Goal: Complete application form: Complete application form

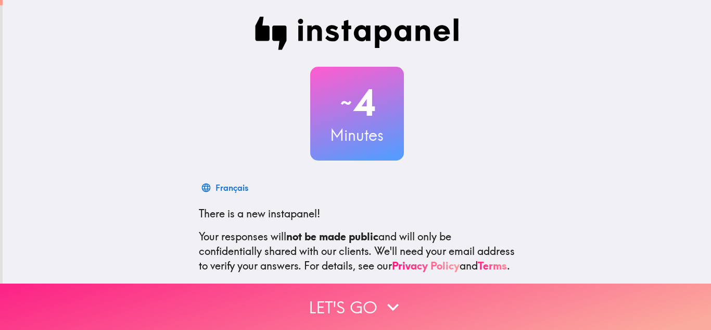
click at [360, 322] on button "Let's go" at bounding box center [355, 306] width 711 height 46
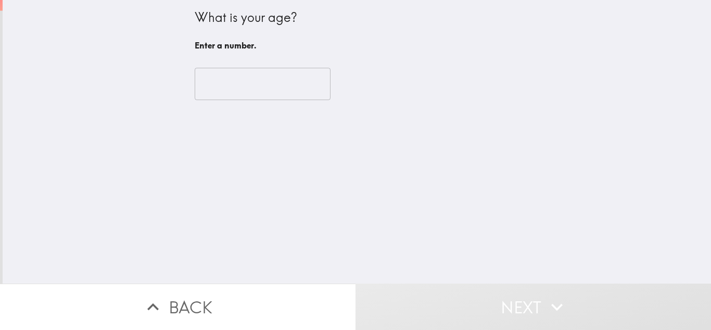
click at [299, 96] on input "number" at bounding box center [263, 84] width 136 height 32
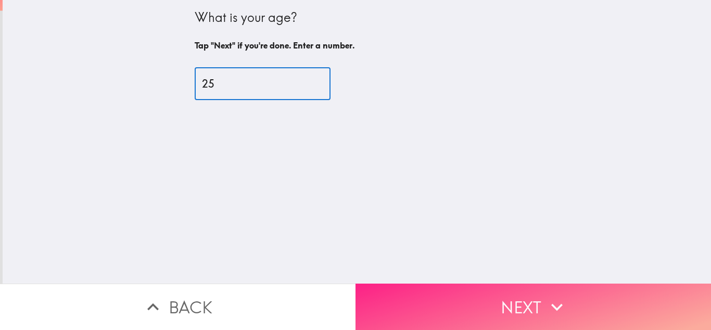
type input "25"
click at [461, 301] on button "Next" at bounding box center [534, 306] width 356 height 46
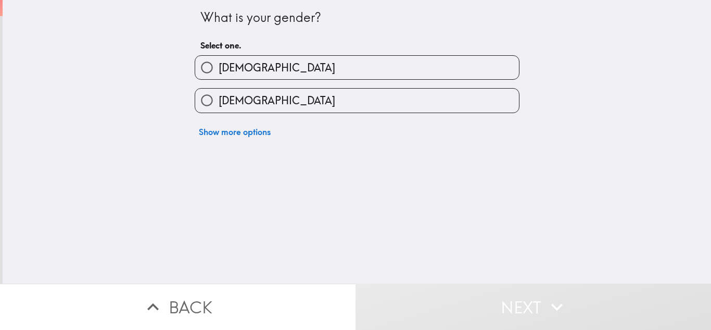
click at [324, 73] on label "[DEMOGRAPHIC_DATA]" at bounding box center [357, 67] width 324 height 23
click at [219, 73] on input "[DEMOGRAPHIC_DATA]" at bounding box center [206, 67] width 23 height 23
radio input "true"
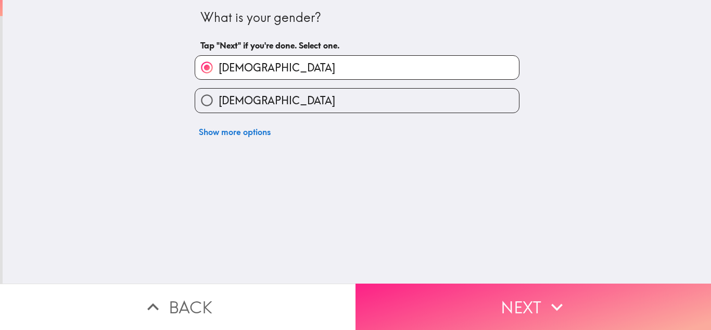
click at [379, 316] on button "Next" at bounding box center [534, 306] width 356 height 46
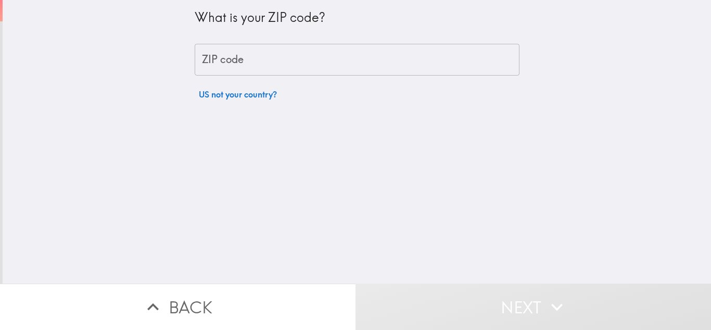
click at [277, 65] on input "ZIP code" at bounding box center [357, 60] width 325 height 32
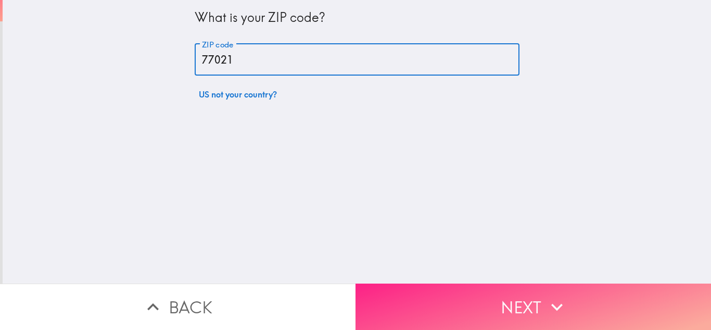
type input "77021"
click at [398, 307] on button "Next" at bounding box center [534, 306] width 356 height 46
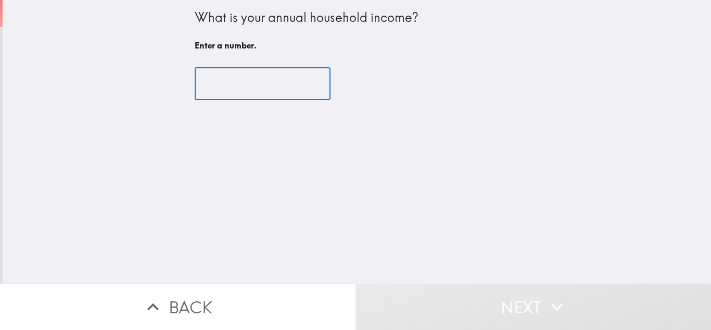
click at [289, 83] on input "number" at bounding box center [263, 84] width 136 height 32
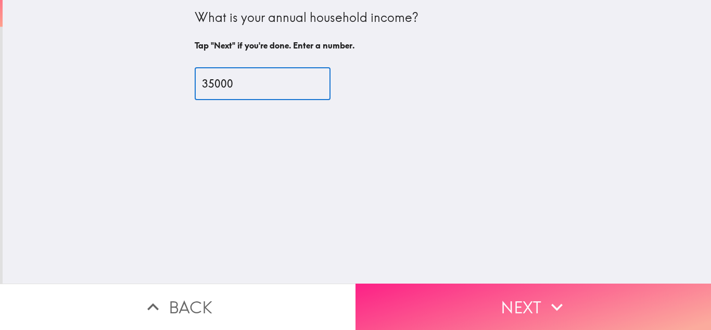
type input "35000"
click at [360, 288] on button "Next" at bounding box center [534, 306] width 356 height 46
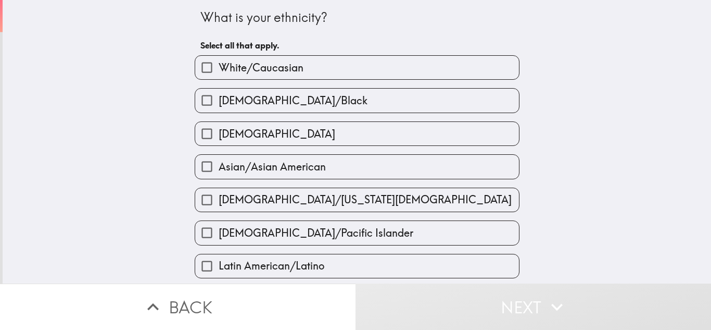
click at [326, 128] on label "[DEMOGRAPHIC_DATA]" at bounding box center [357, 133] width 324 height 23
click at [219, 128] on input "[DEMOGRAPHIC_DATA]" at bounding box center [206, 133] width 23 height 23
checkbox input "true"
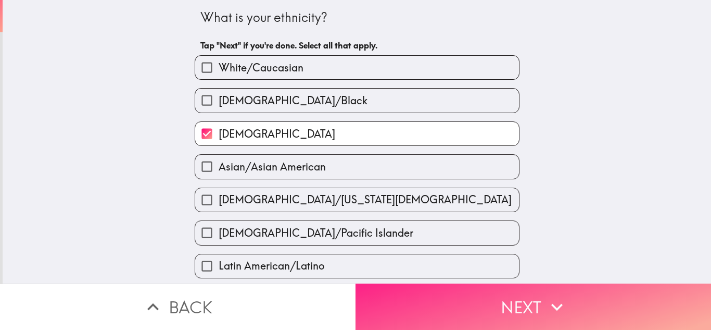
click at [392, 303] on button "Next" at bounding box center [534, 306] width 356 height 46
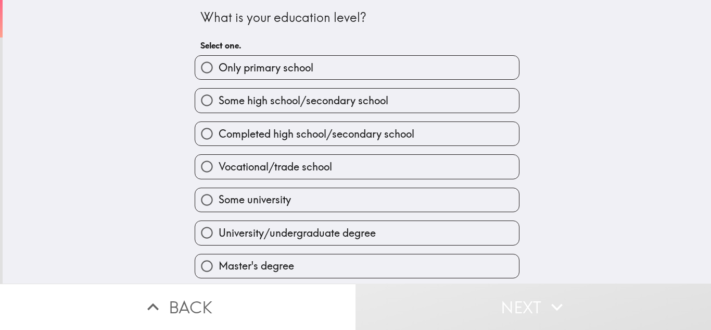
click at [316, 203] on label "Some university" at bounding box center [357, 199] width 324 height 23
click at [219, 203] on input "Some university" at bounding box center [206, 199] width 23 height 23
radio input "true"
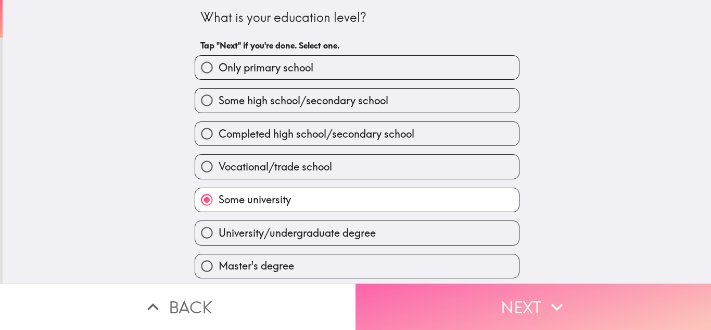
click at [389, 309] on button "Next" at bounding box center [534, 306] width 356 height 46
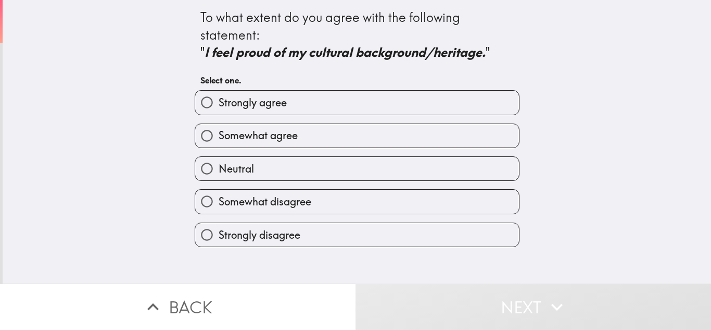
click at [337, 109] on label "Strongly agree" at bounding box center [357, 102] width 324 height 23
click at [219, 109] on input "Strongly agree" at bounding box center [206, 102] width 23 height 23
radio input "true"
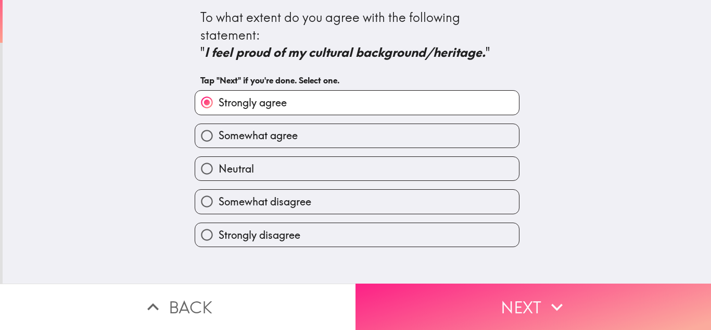
click at [386, 291] on button "Next" at bounding box center [534, 306] width 356 height 46
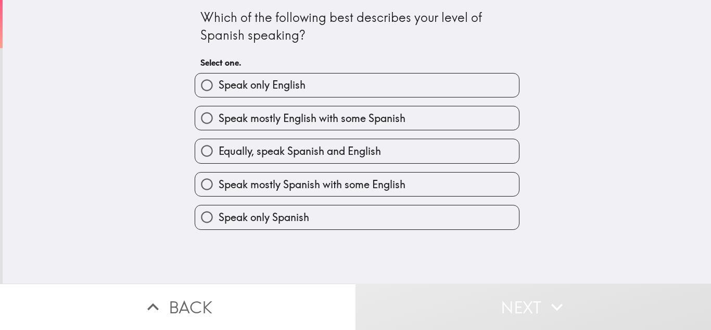
click at [337, 175] on label "Speak mostly Spanish with some English" at bounding box center [357, 183] width 324 height 23
click at [219, 175] on input "Speak mostly Spanish with some English" at bounding box center [206, 183] width 23 height 23
radio input "true"
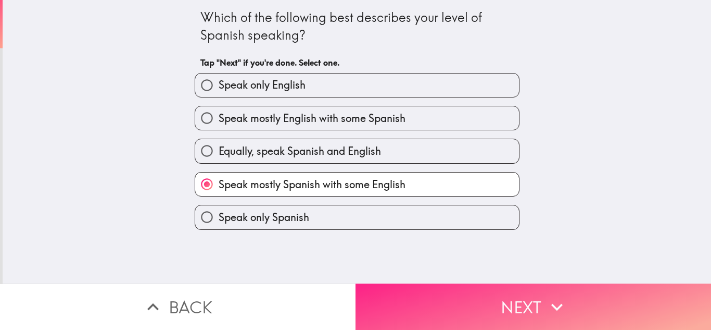
click at [392, 309] on button "Next" at bounding box center [534, 306] width 356 height 46
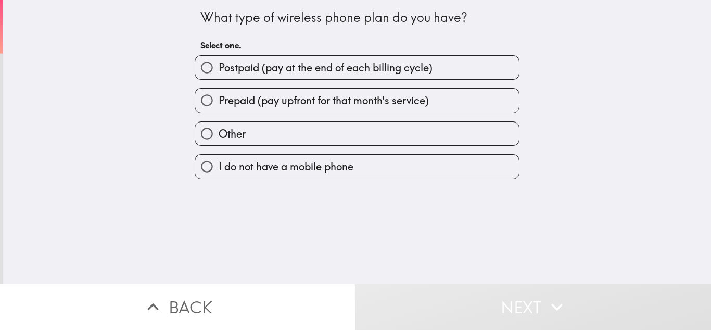
click at [343, 78] on label "Postpaid (pay at the end of each billing cycle)" at bounding box center [357, 67] width 324 height 23
click at [219, 78] on input "Postpaid (pay at the end of each billing cycle)" at bounding box center [206, 67] width 23 height 23
radio input "true"
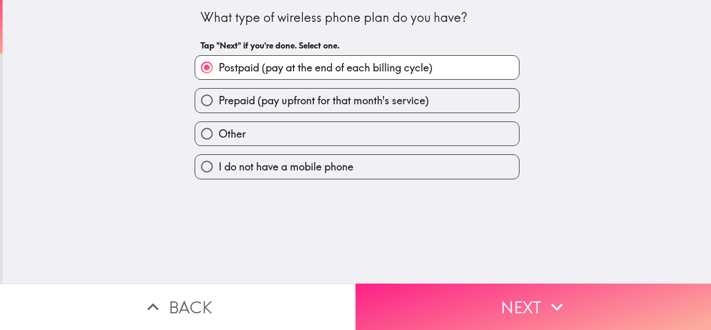
click at [394, 285] on button "Next" at bounding box center [534, 306] width 356 height 46
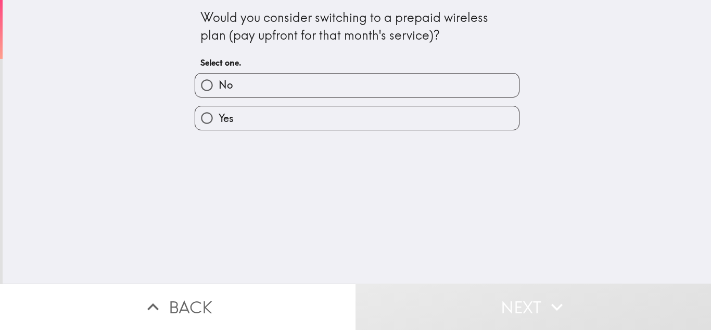
click at [369, 81] on label "No" at bounding box center [357, 84] width 324 height 23
click at [219, 81] on input "No" at bounding box center [206, 84] width 23 height 23
radio input "true"
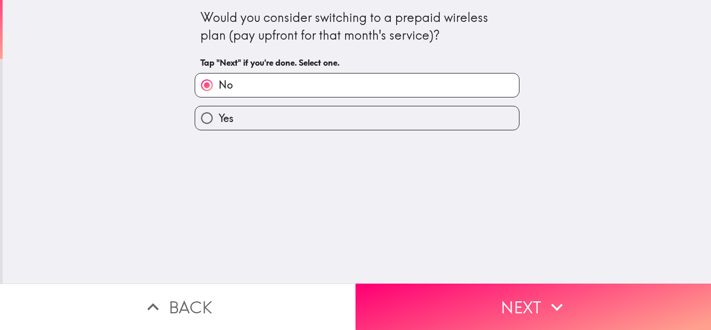
click at [404, 282] on div "Would you consider switching to a prepaid wireless plan (pay upfront for that m…" at bounding box center [357, 141] width 709 height 283
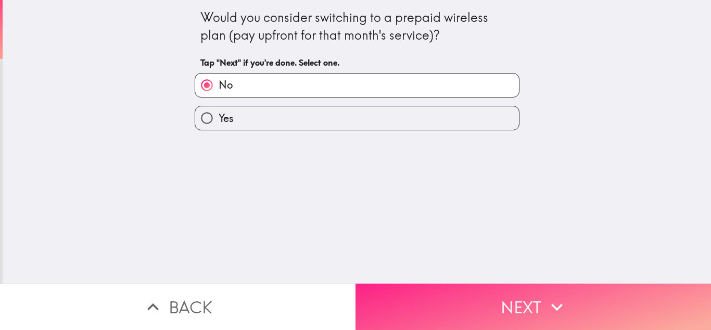
click at [393, 301] on button "Next" at bounding box center [534, 306] width 356 height 46
